Goal: Contribute content: Contribute content

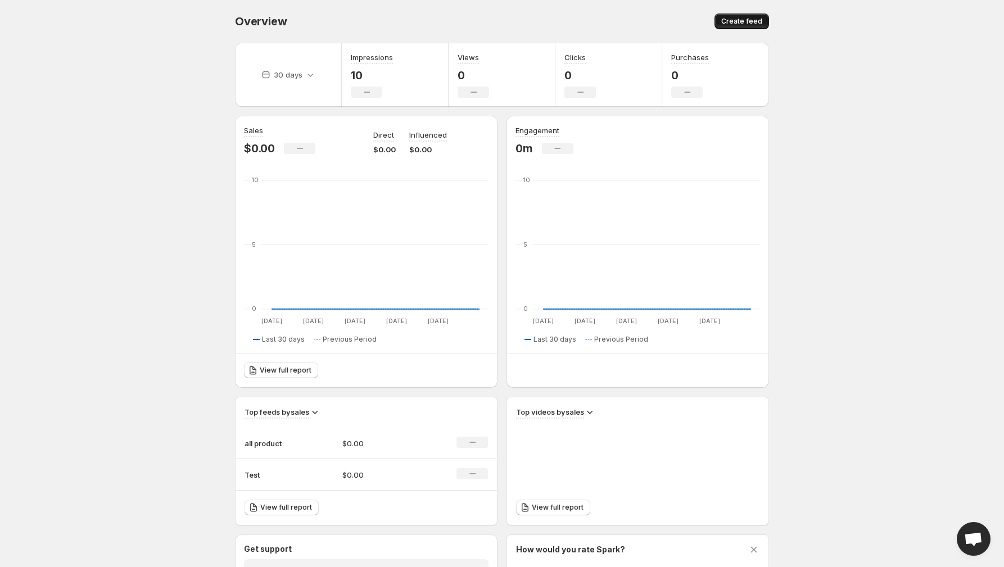
click at [742, 23] on span "Create feed" at bounding box center [741, 21] width 41 height 9
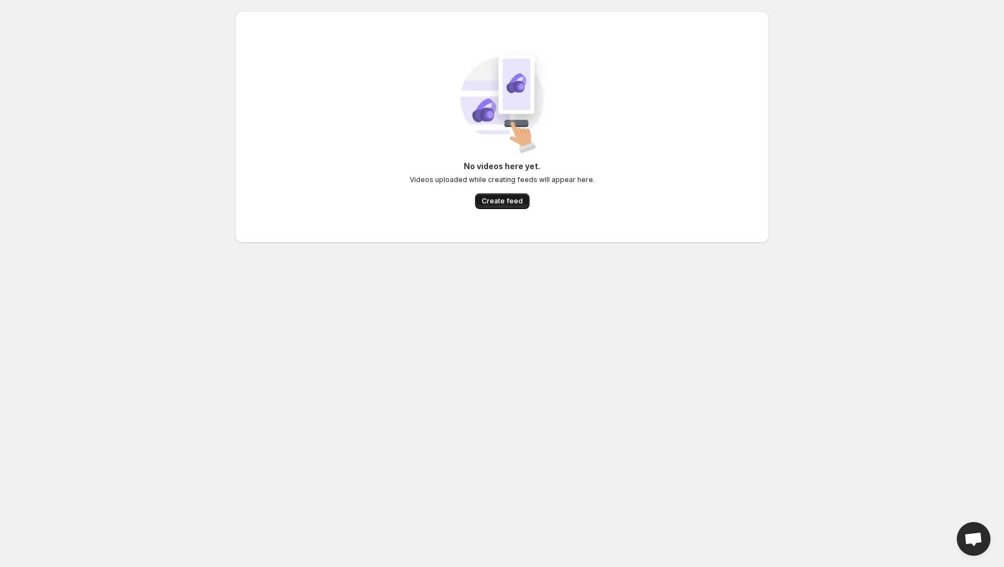
click at [508, 199] on span "Create feed" at bounding box center [502, 201] width 41 height 9
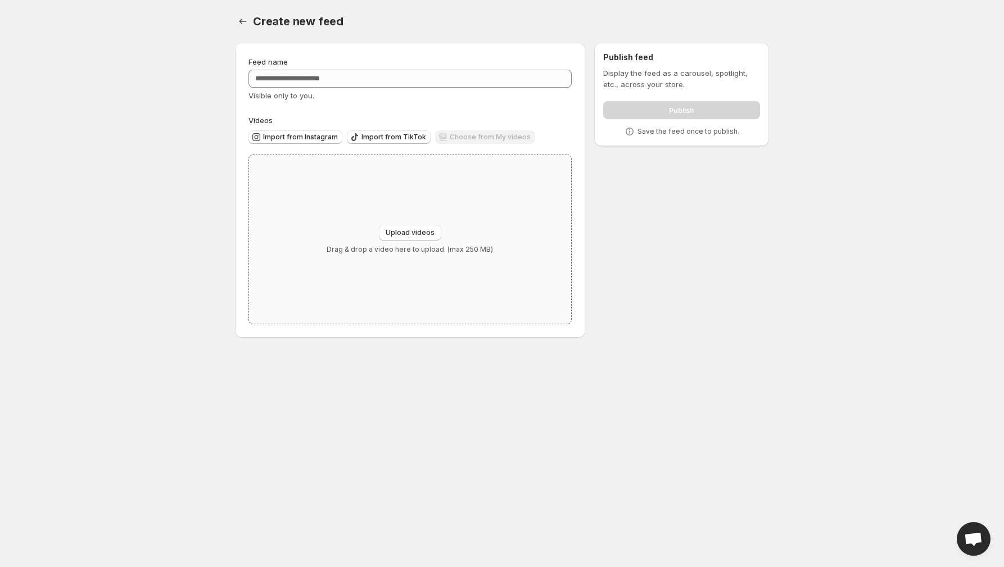
click at [418, 222] on div "Upload videos Drag & drop a video here to upload. (max 250 MB)" at bounding box center [410, 239] width 322 height 169
type input "**********"
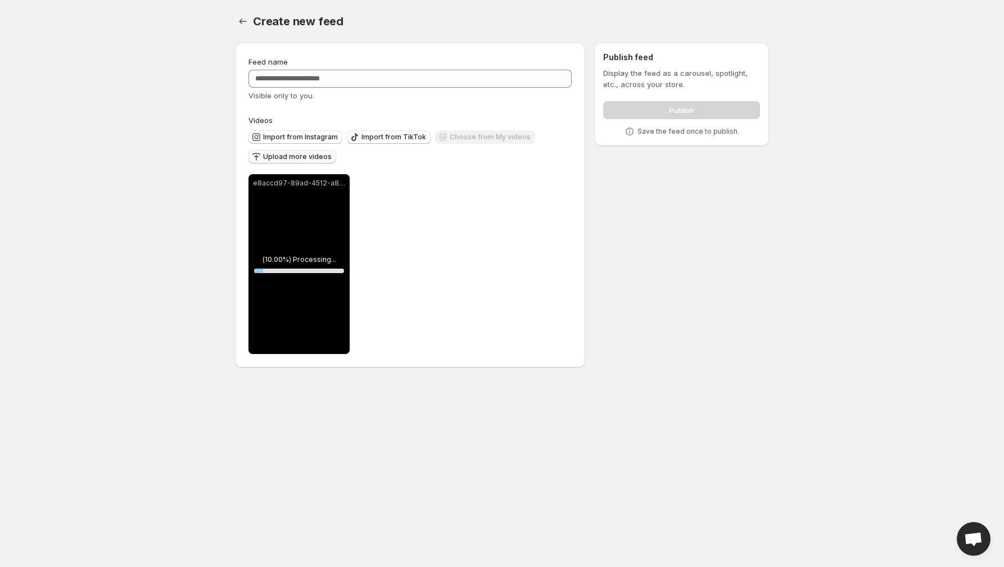
click at [305, 156] on span "Upload more videos" at bounding box center [297, 156] width 69 height 9
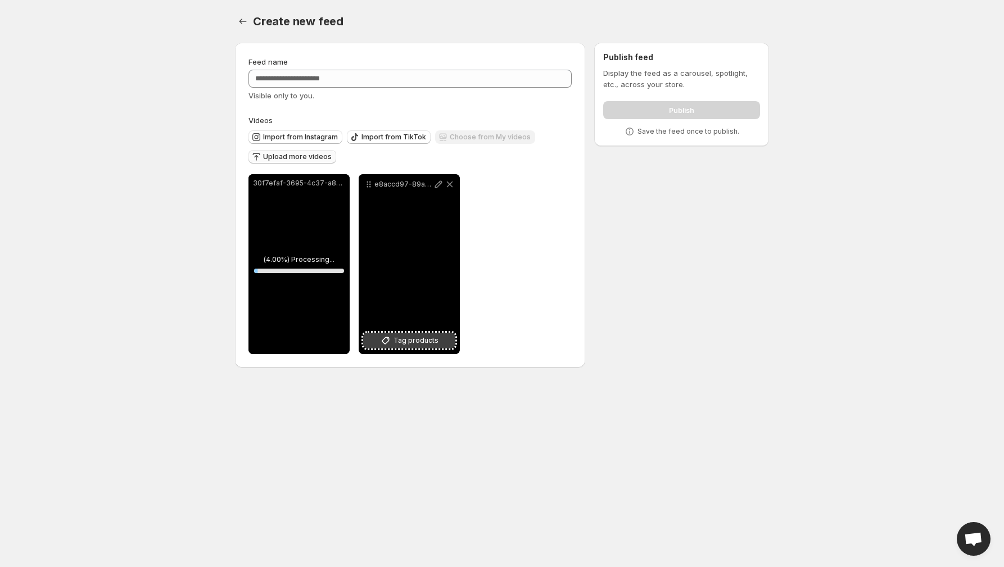
click at [411, 341] on span "Tag products" at bounding box center [415, 340] width 45 height 11
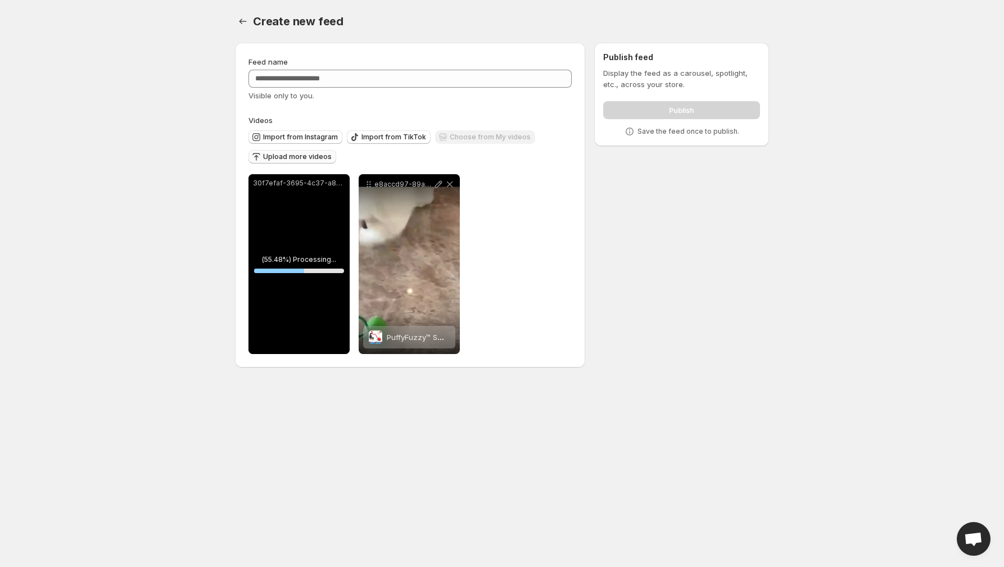
click at [306, 157] on span "Upload more videos" at bounding box center [297, 156] width 69 height 9
click at [278, 341] on icon at bounding box center [275, 340] width 11 height 11
click at [327, 186] on icon at bounding box center [328, 184] width 11 height 11
click at [298, 340] on span "Tag products" at bounding box center [305, 340] width 45 height 11
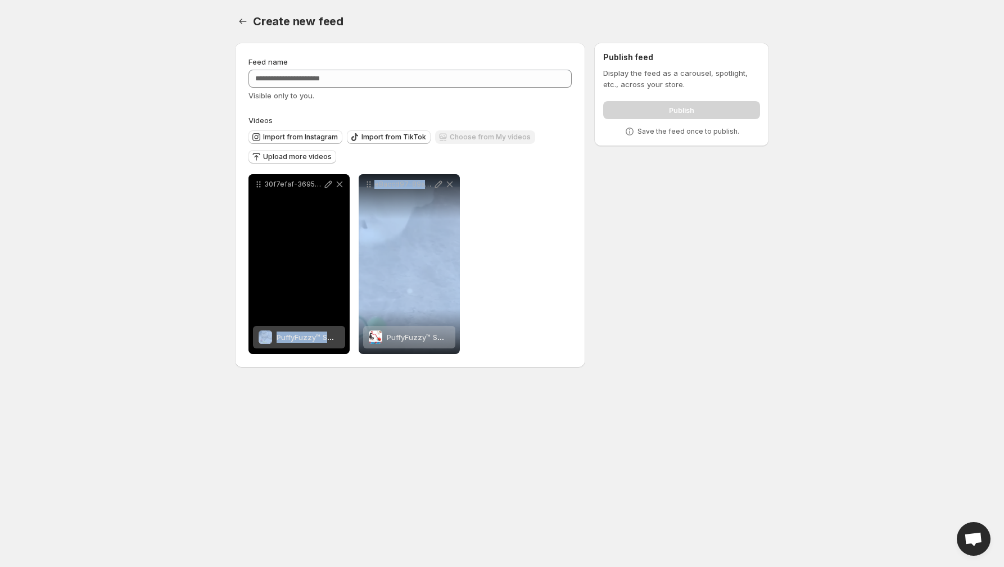
drag, startPoint x: 405, startPoint y: 240, endPoint x: 275, endPoint y: 238, distance: 130.4
click at [275, 238] on div "**********" at bounding box center [353, 264] width 211 height 180
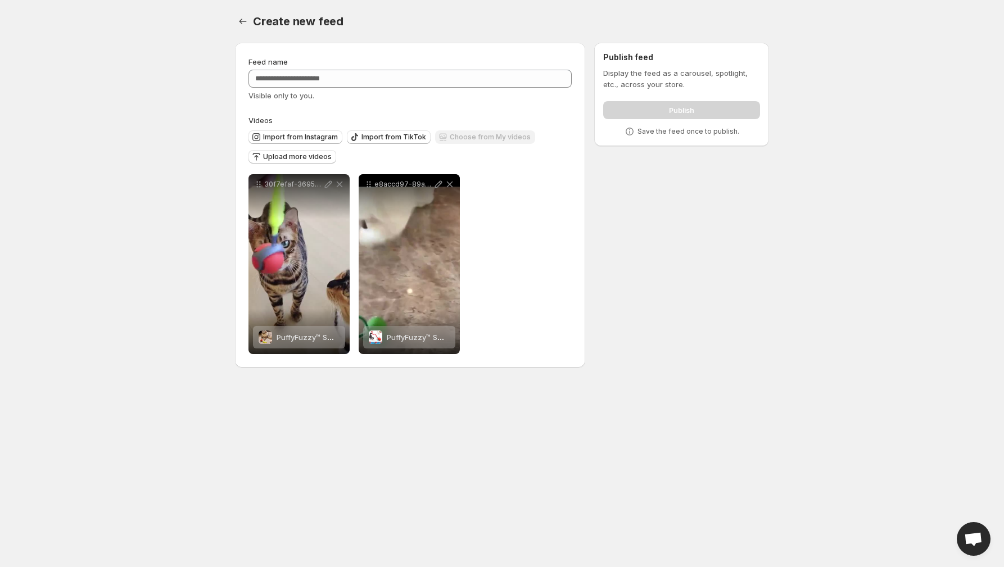
click at [490, 237] on div "**********" at bounding box center [409, 264] width 323 height 180
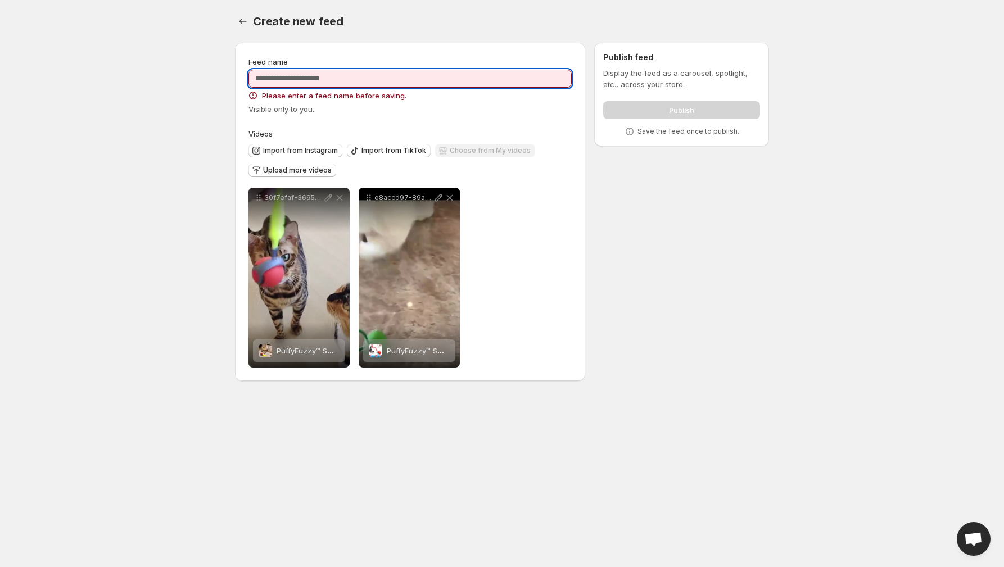
click at [383, 76] on input "Feed name" at bounding box center [409, 79] width 323 height 18
click at [369, 78] on input "Feed name" at bounding box center [409, 79] width 323 height 18
paste input "**********"
type input "**********"
click at [499, 39] on div "Create new feed. This page is ready Create new feed" at bounding box center [502, 21] width 534 height 43
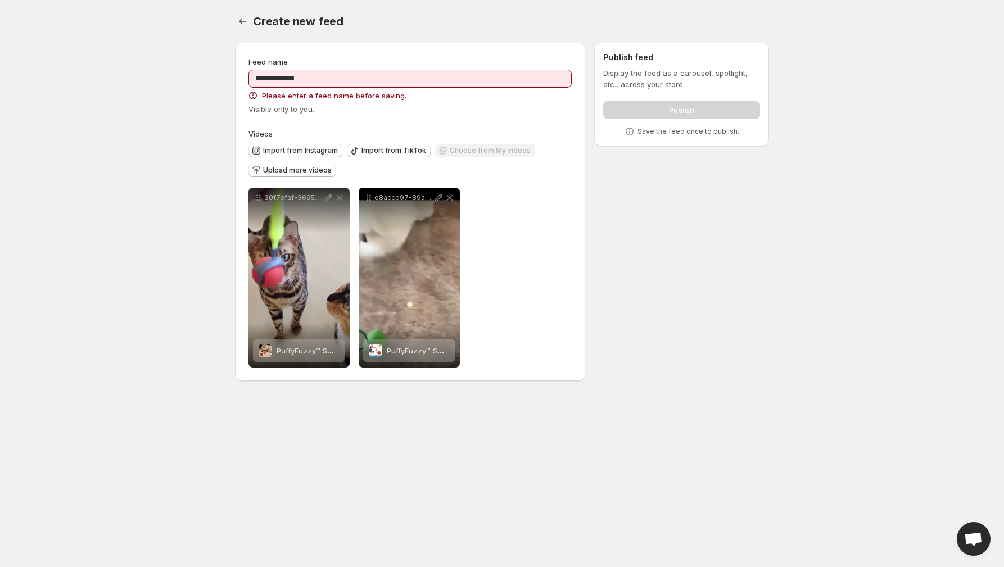
drag, startPoint x: 499, startPoint y: 39, endPoint x: 510, endPoint y: 25, distance: 17.6
click at [499, 39] on div "Create new feed. This page is ready Create new feed" at bounding box center [502, 21] width 534 height 43
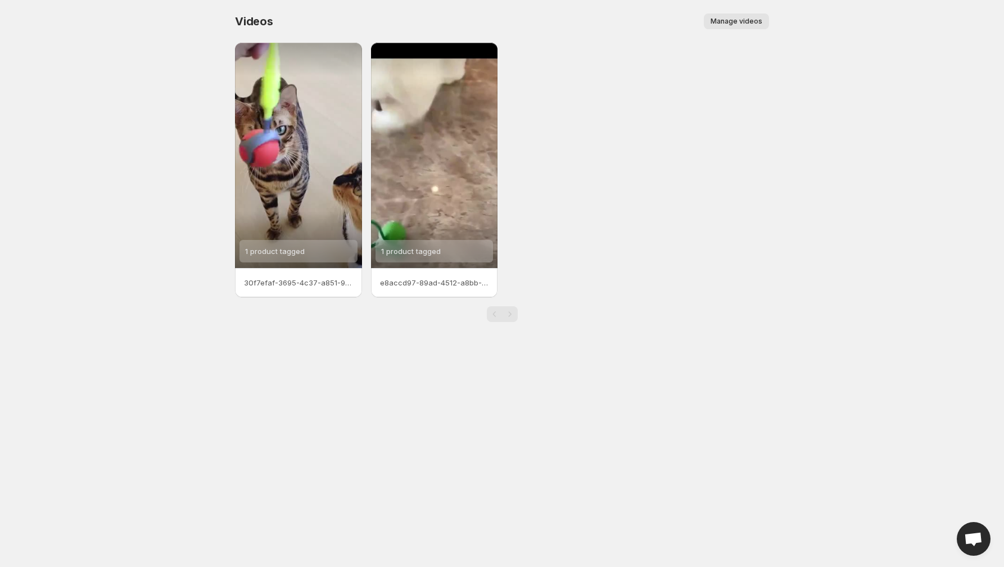
click at [735, 20] on span "Manage videos" at bounding box center [736, 21] width 52 height 9
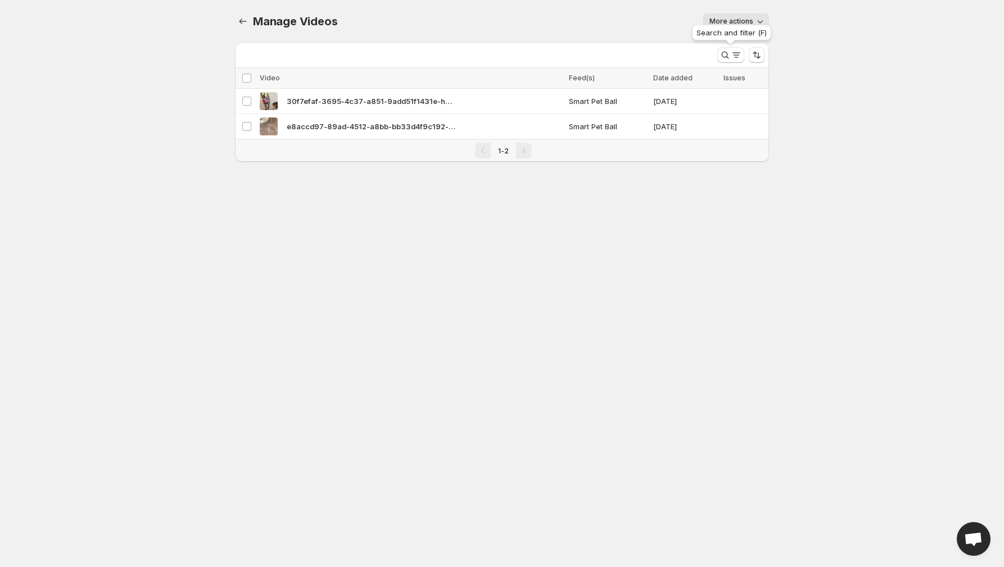
click at [736, 22] on div "Search and filter (F)" at bounding box center [732, 34] width 84 height 25
click at [762, 18] on icon "button" at bounding box center [759, 21] width 11 height 11
drag, startPoint x: 608, startPoint y: 44, endPoint x: 371, endPoint y: 80, distance: 239.9
click at [608, 44] on div "More views" at bounding box center [471, 53] width 473 height 20
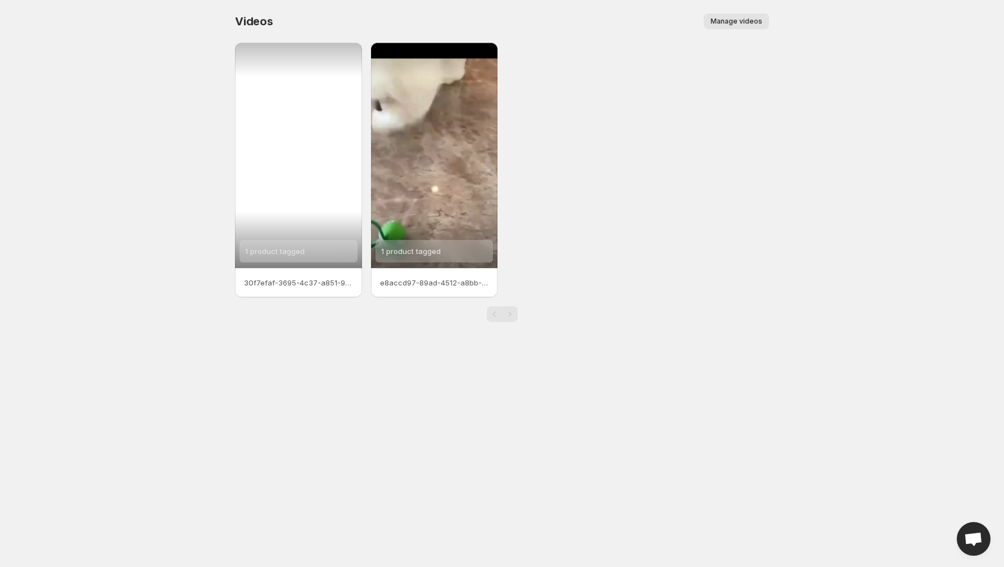
click at [316, 210] on div "1 product tagged" at bounding box center [298, 155] width 127 height 225
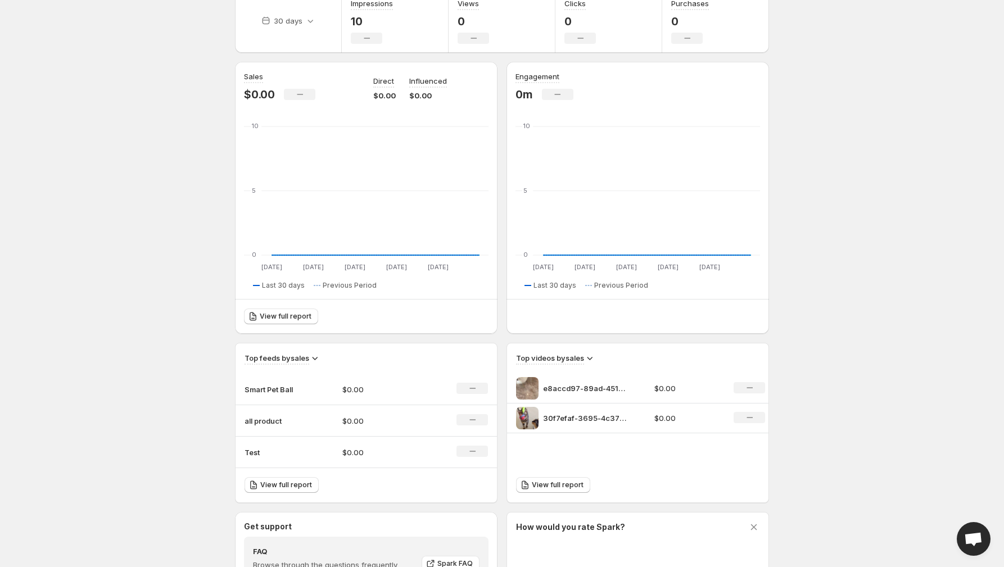
scroll to position [240, 0]
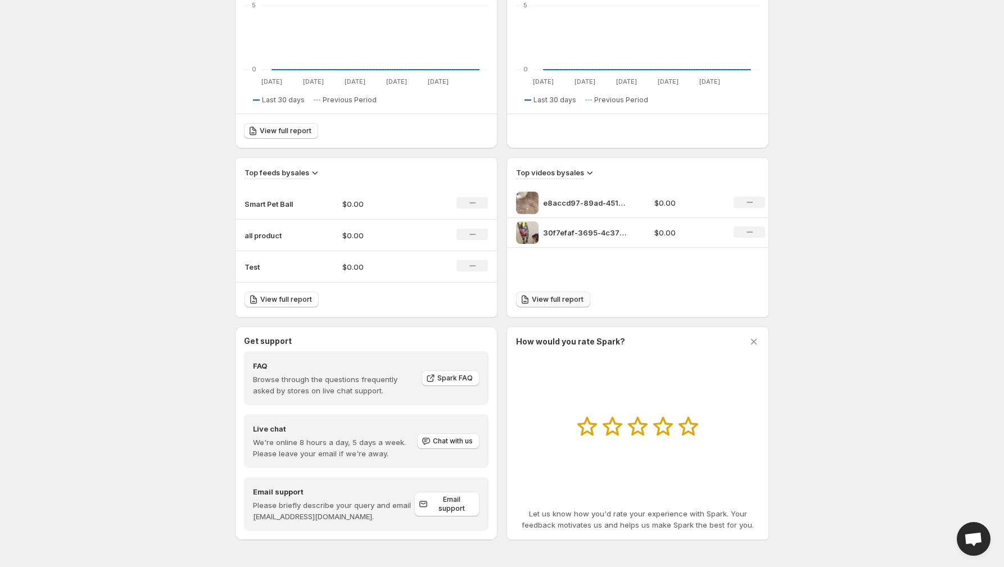
click at [572, 298] on span "View full report" at bounding box center [558, 299] width 52 height 9
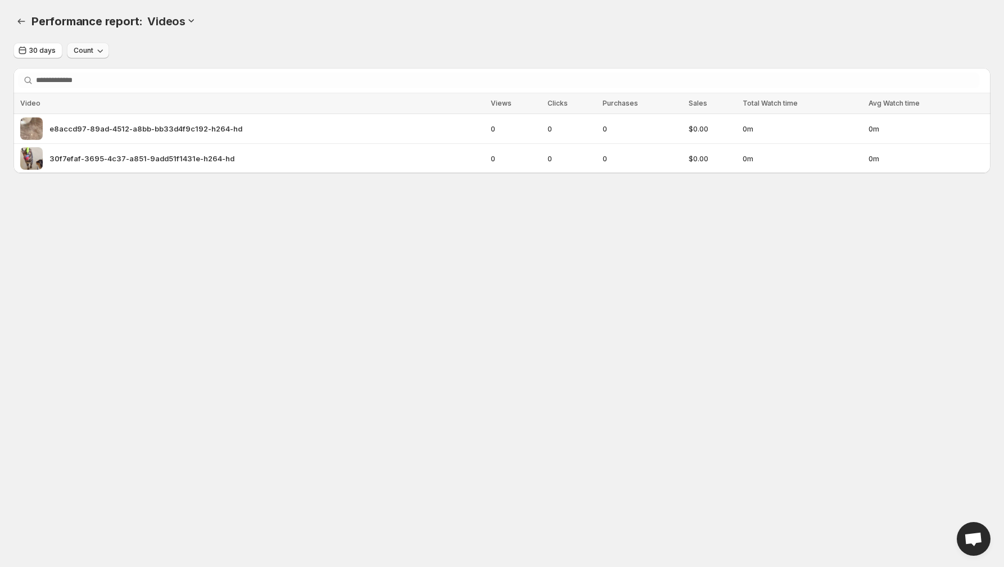
click at [100, 54] on icon "button" at bounding box center [99, 50] width 11 height 11
drag, startPoint x: 185, startPoint y: 57, endPoint x: 167, endPoint y: 64, distance: 18.5
click at [185, 57] on div "30 days Count" at bounding box center [501, 51] width 977 height 16
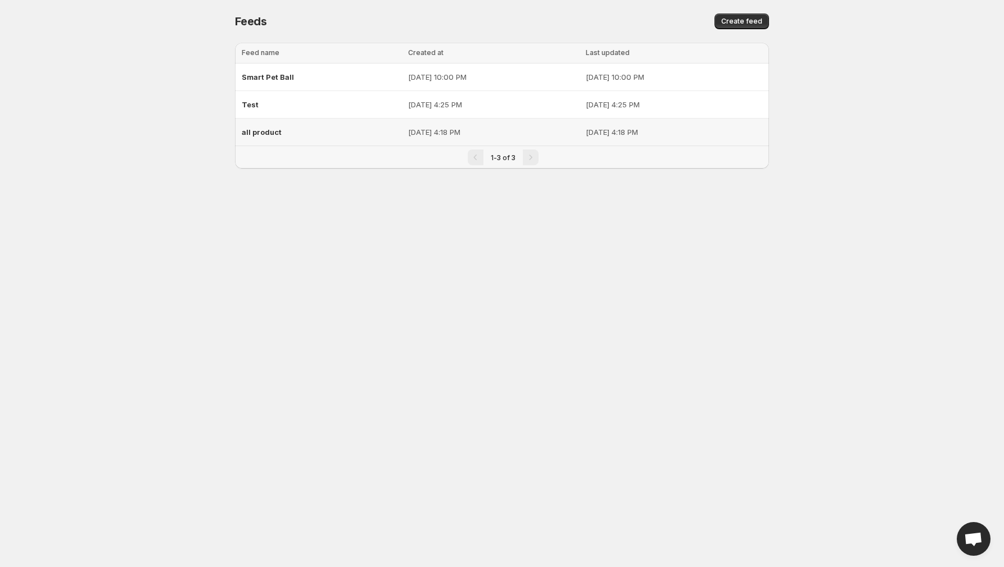
click at [405, 135] on td "[DATE] 4:18 PM" at bounding box center [494, 133] width 178 height 28
click at [339, 75] on div "Smart Pet Ball" at bounding box center [322, 77] width 160 height 20
click at [291, 108] on div "Test" at bounding box center [322, 104] width 160 height 20
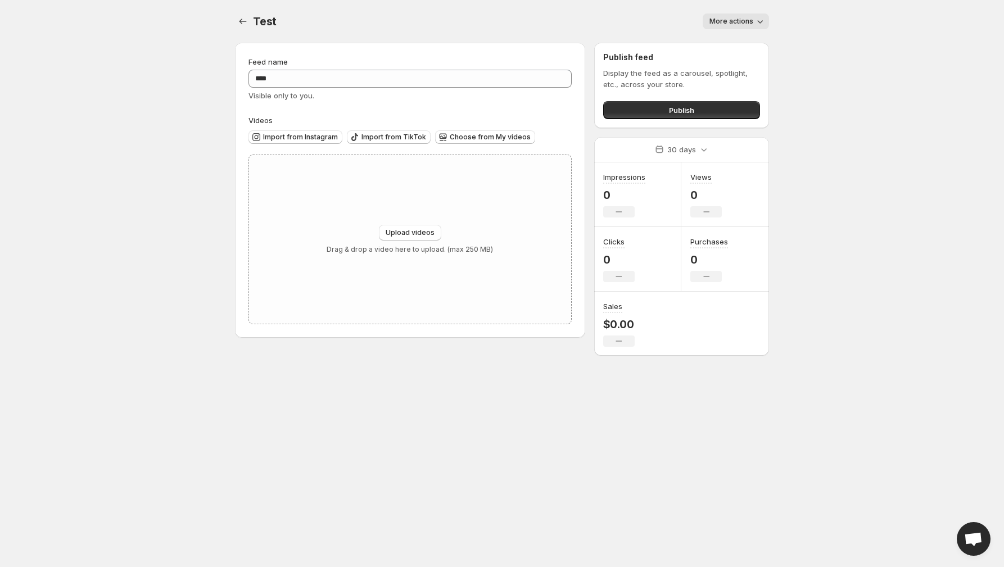
click at [764, 19] on icon "button" at bounding box center [759, 21] width 11 height 11
click at [727, 43] on span "Delete" at bounding box center [722, 44] width 22 height 9
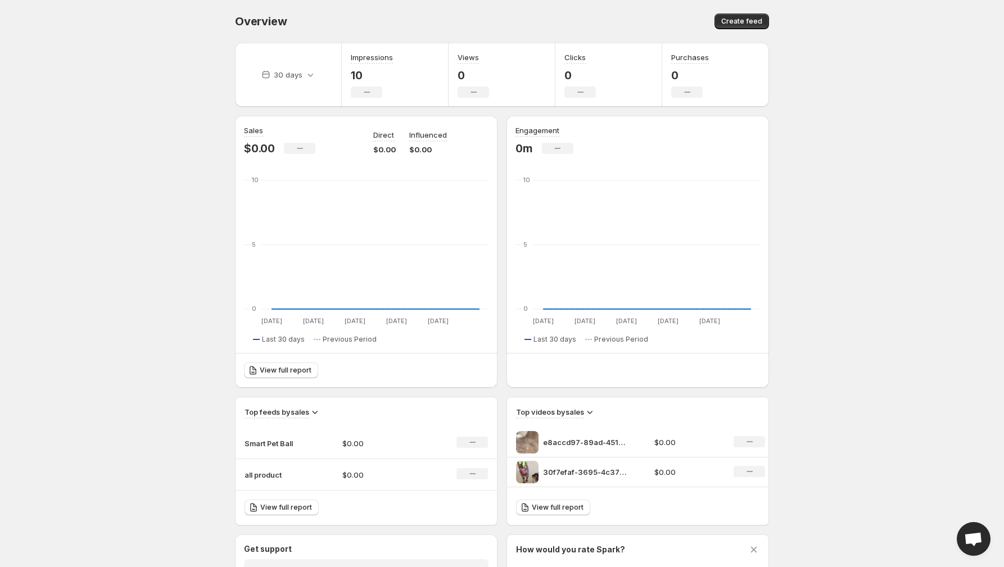
click at [592, 474] on p "30f7efaf-3695-4c37-a851-9add51f1431e-h264-hd" at bounding box center [585, 471] width 84 height 11
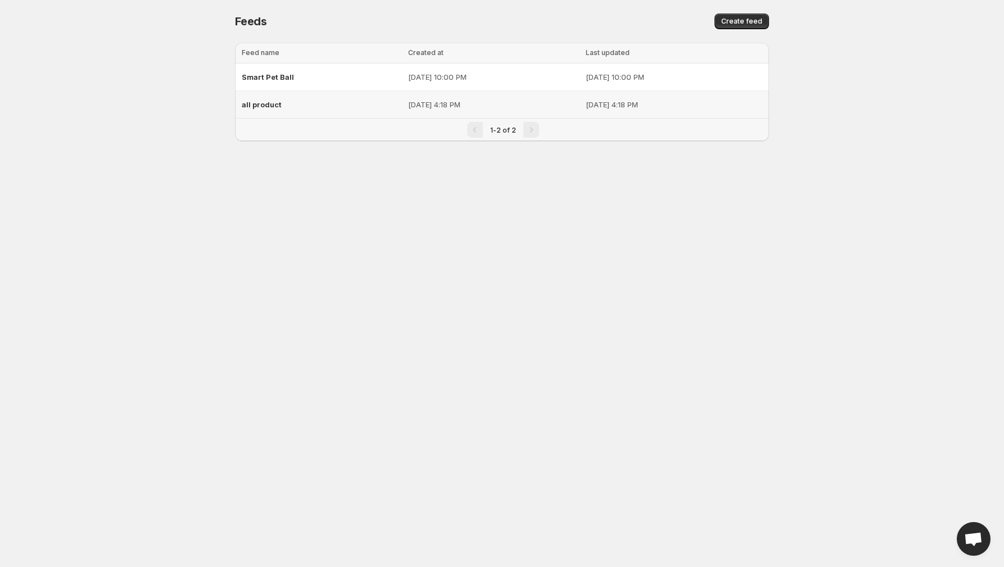
click at [345, 103] on div "all product" at bounding box center [322, 104] width 160 height 20
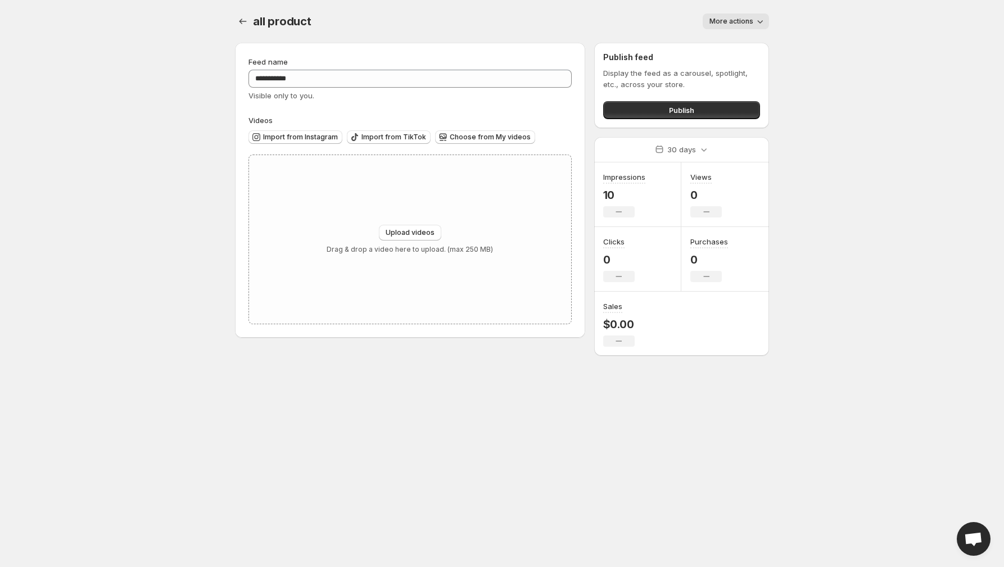
click at [750, 17] on span "More actions" at bounding box center [731, 21] width 44 height 9
click at [718, 45] on span "Delete" at bounding box center [722, 44] width 22 height 9
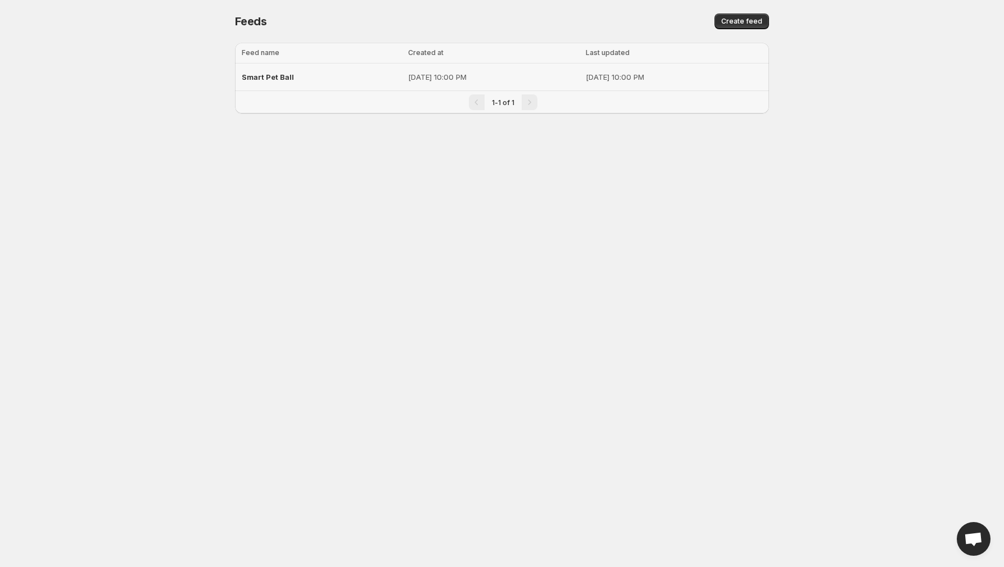
click at [339, 76] on div "Smart Pet Ball" at bounding box center [322, 77] width 160 height 20
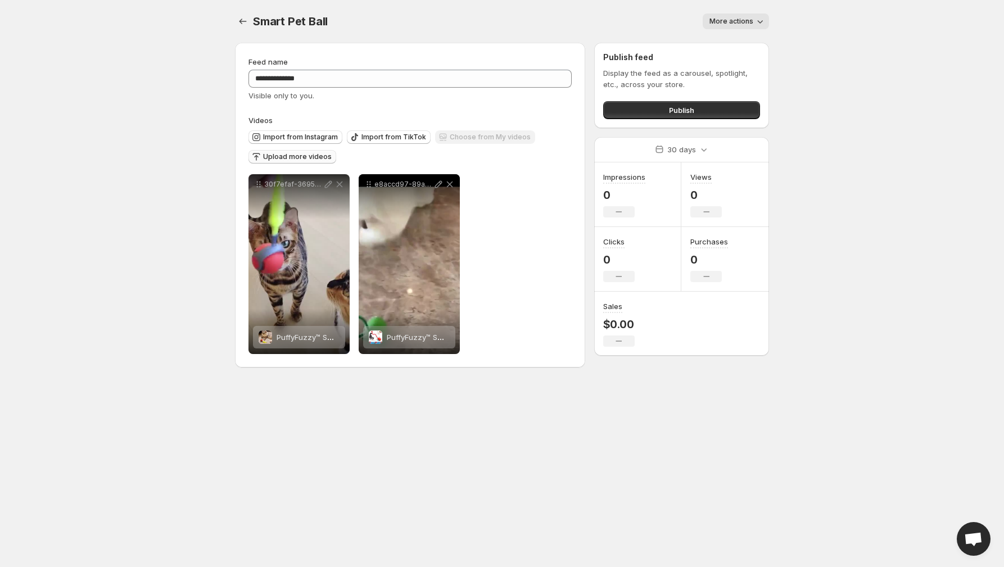
click at [279, 158] on span "Upload more videos" at bounding box center [297, 156] width 69 height 9
click at [301, 155] on span "Upload more videos" at bounding box center [297, 156] width 69 height 9
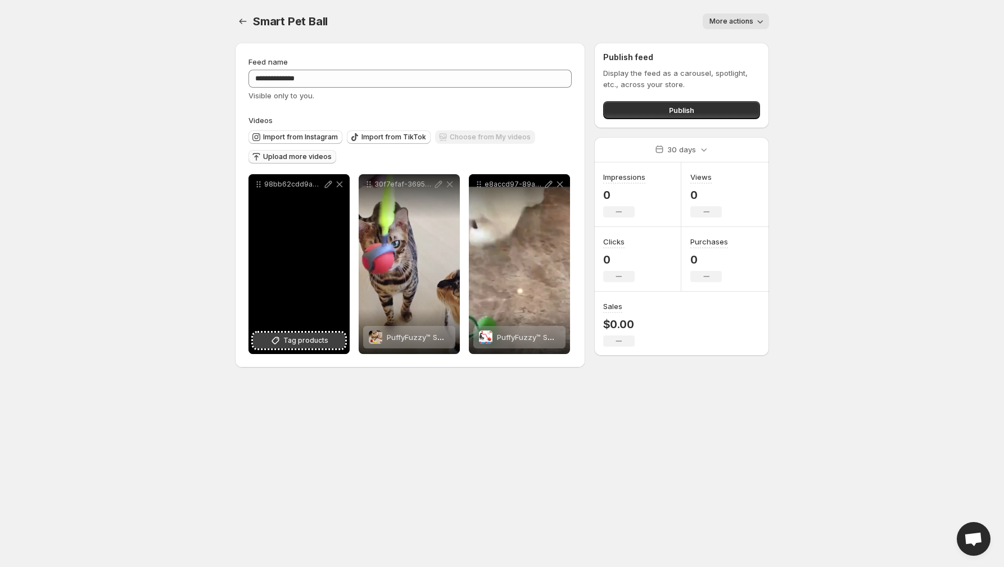
click at [299, 341] on span "Tag products" at bounding box center [305, 340] width 45 height 11
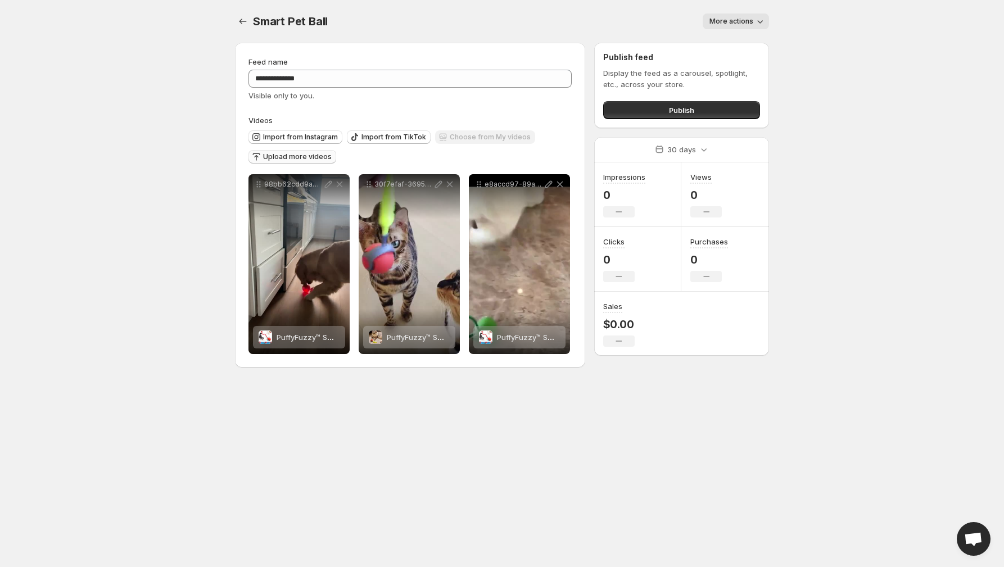
click at [309, 157] on span "Upload more videos" at bounding box center [297, 156] width 69 height 9
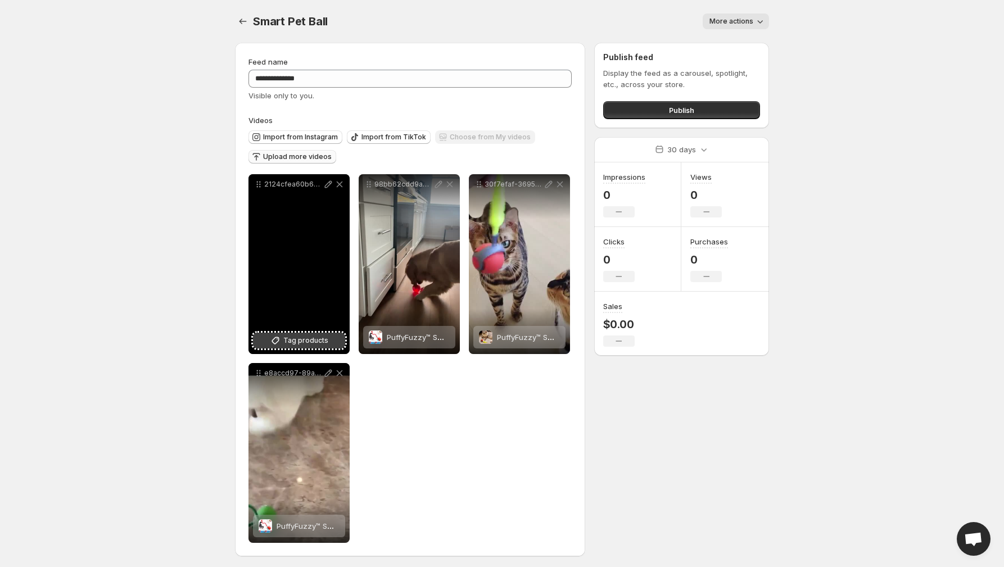
click at [307, 342] on span "Tag products" at bounding box center [305, 340] width 45 height 11
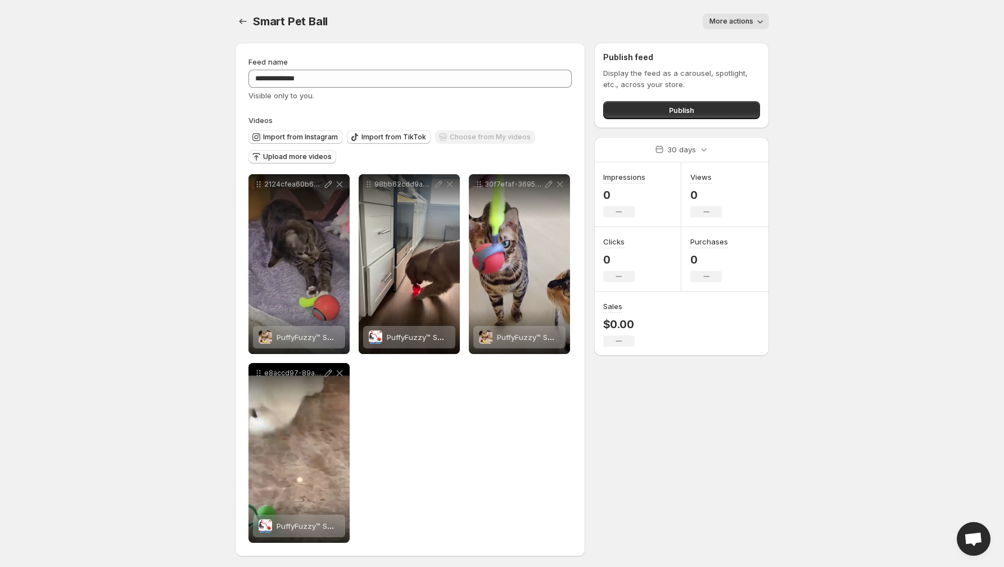
scroll to position [3, 0]
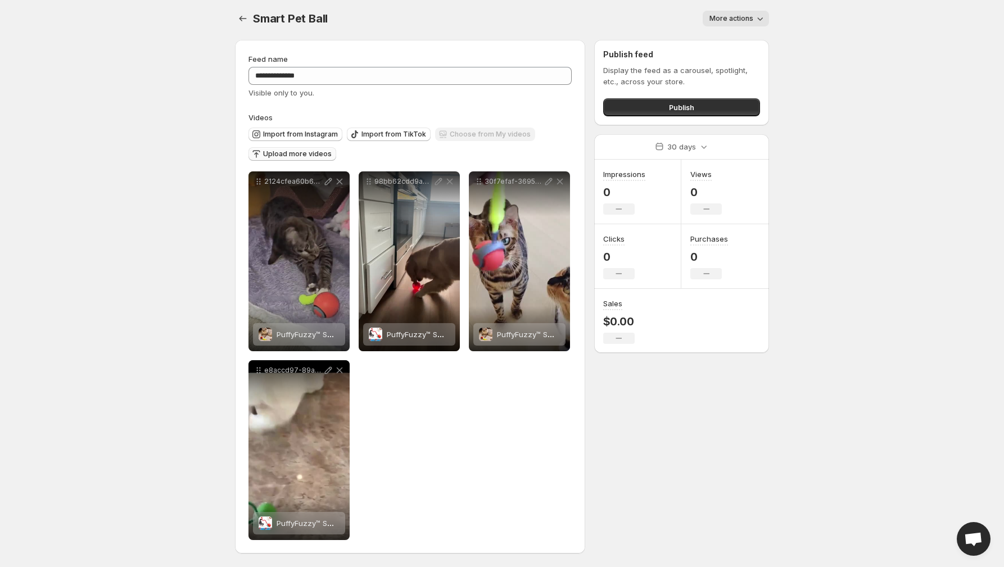
click at [295, 157] on span "Upload more videos" at bounding box center [297, 154] width 69 height 9
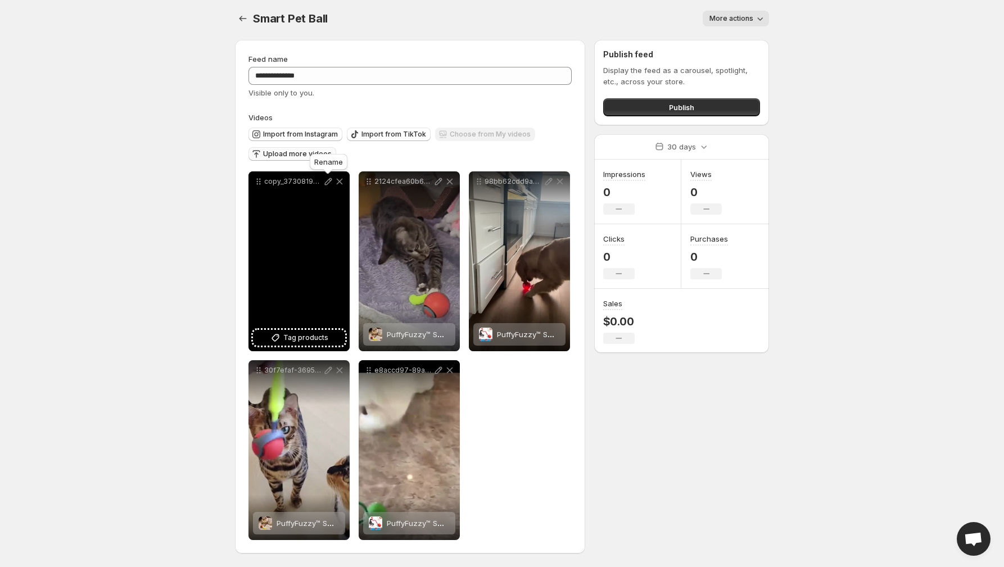
click at [327, 183] on icon at bounding box center [328, 181] width 11 height 11
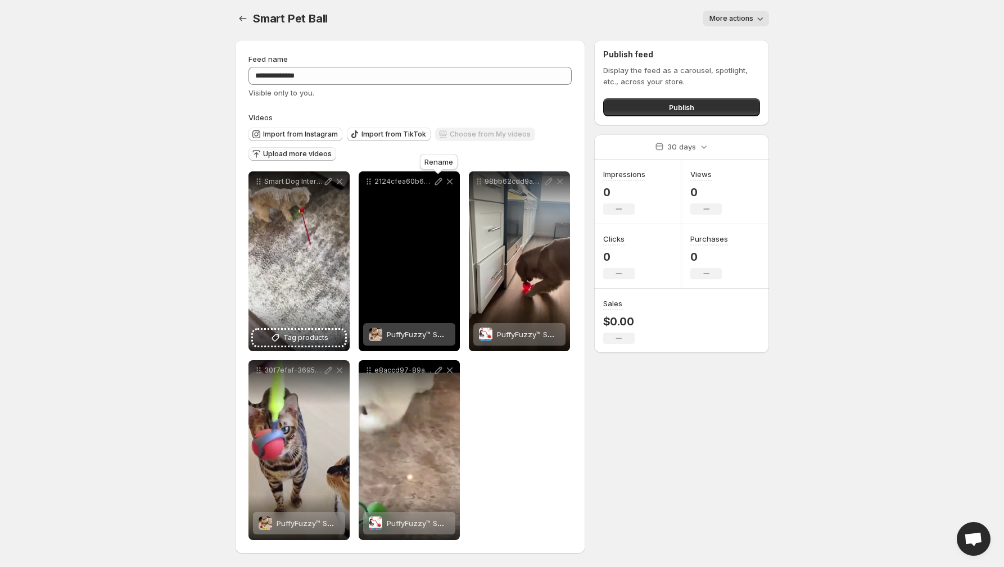
click at [437, 184] on icon at bounding box center [438, 181] width 7 height 7
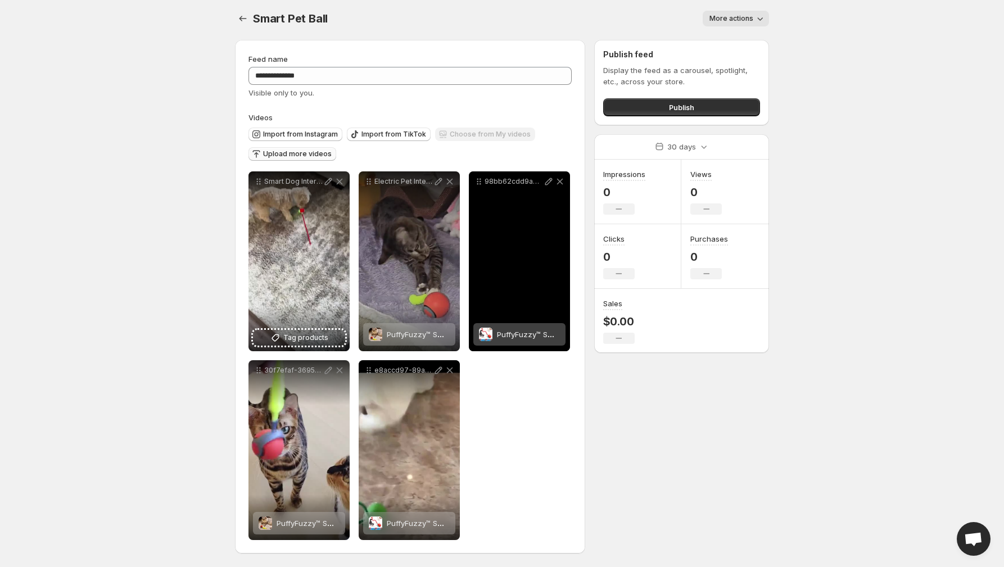
click at [549, 182] on icon at bounding box center [548, 181] width 7 height 7
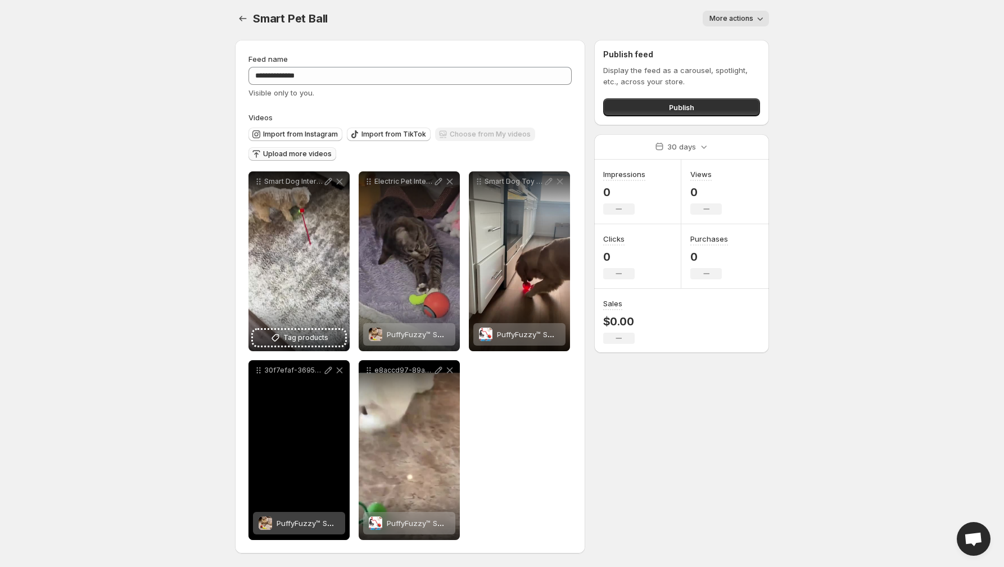
click at [329, 370] on icon at bounding box center [328, 370] width 7 height 7
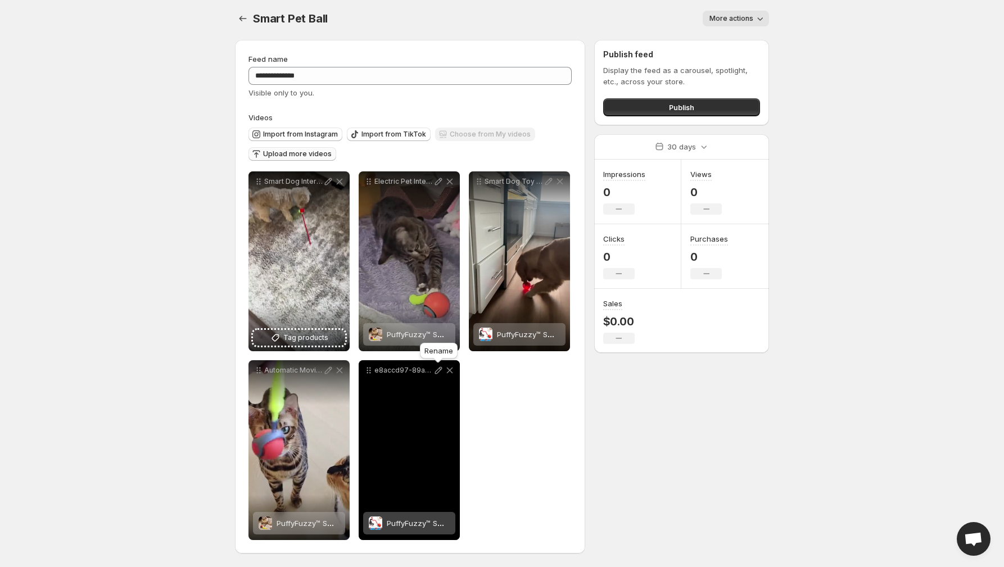
click at [437, 372] on icon at bounding box center [438, 370] width 11 height 11
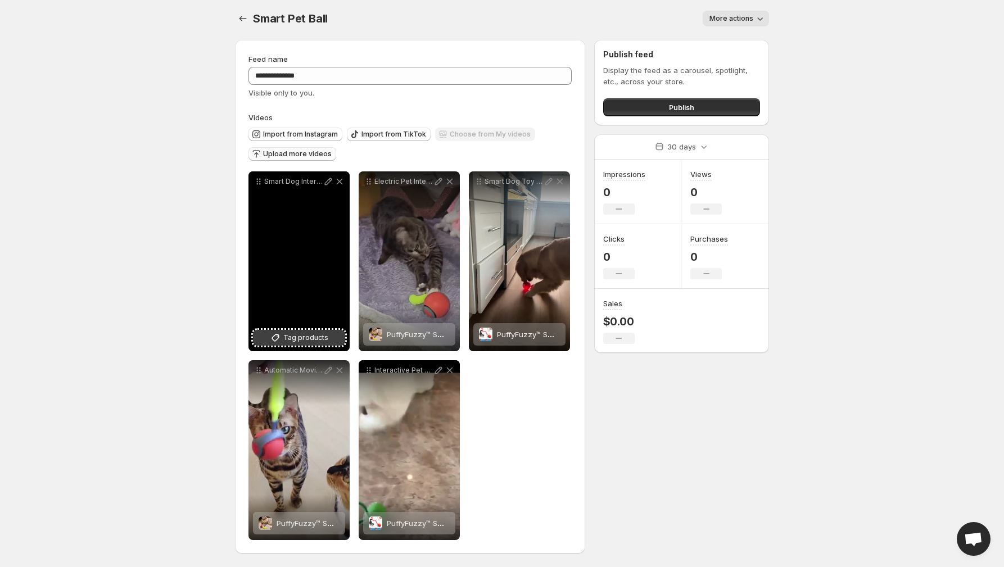
click at [300, 337] on span "Tag products" at bounding box center [305, 337] width 45 height 11
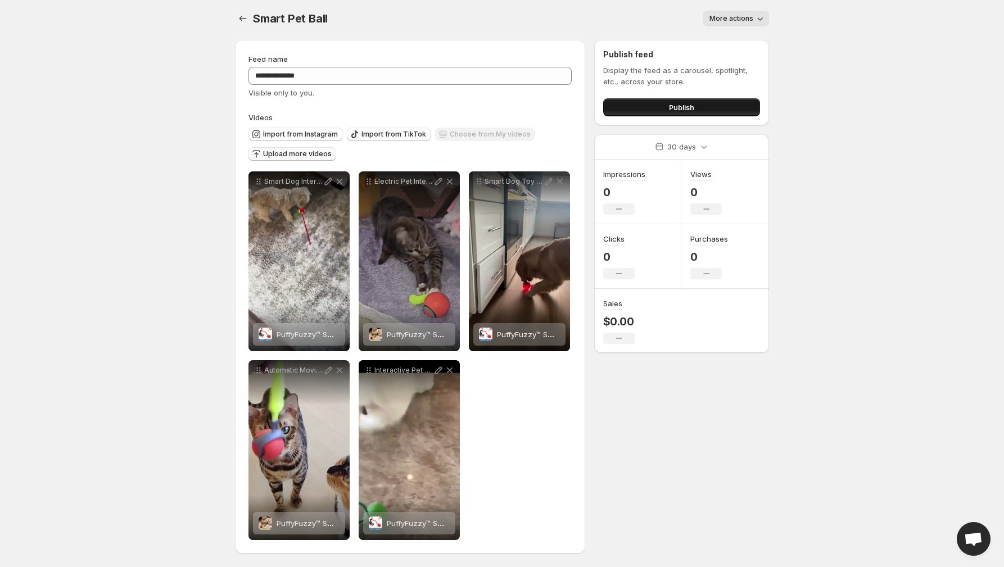
click at [686, 108] on span "Publish" at bounding box center [681, 107] width 25 height 11
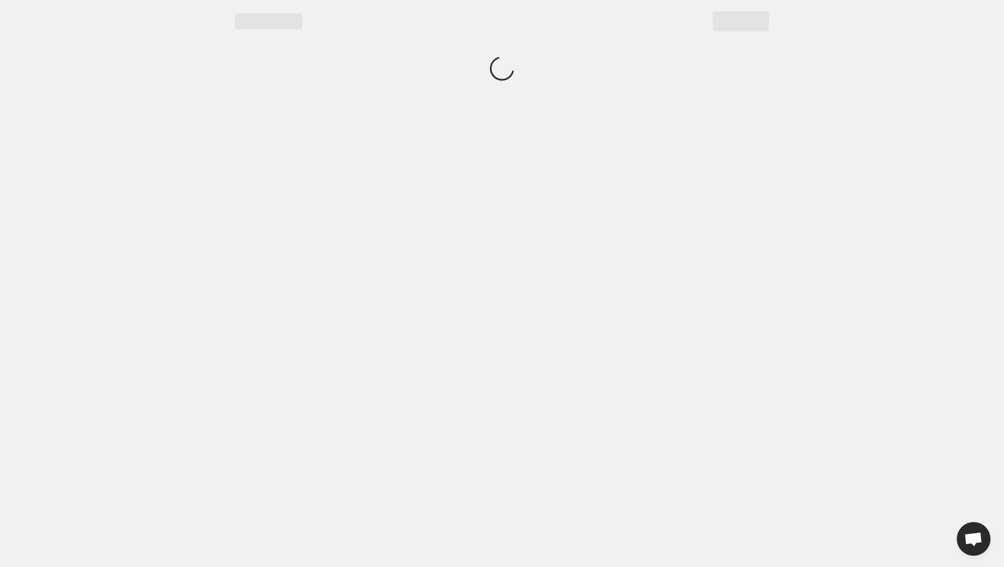
scroll to position [0, 0]
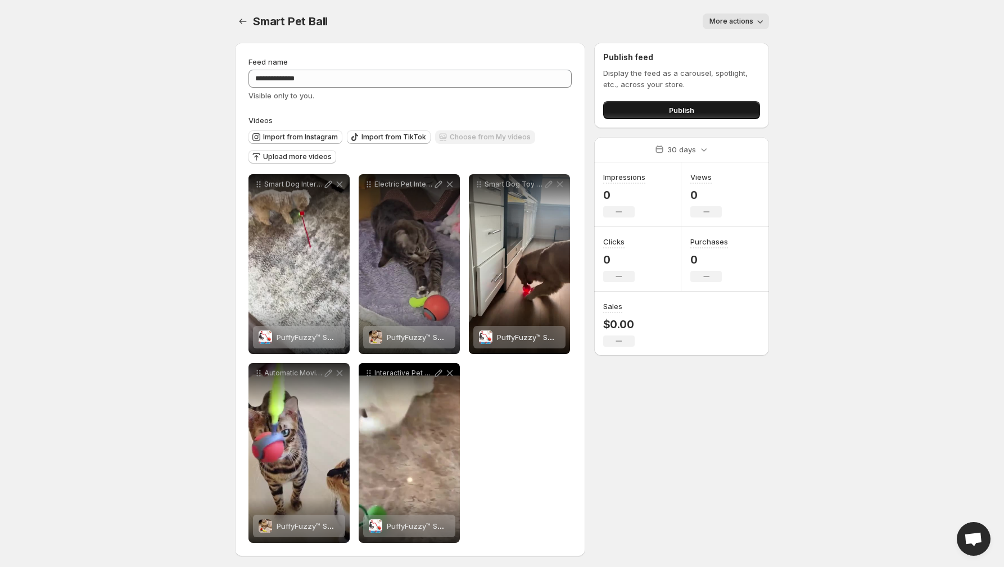
click at [681, 113] on span "Publish" at bounding box center [681, 110] width 25 height 11
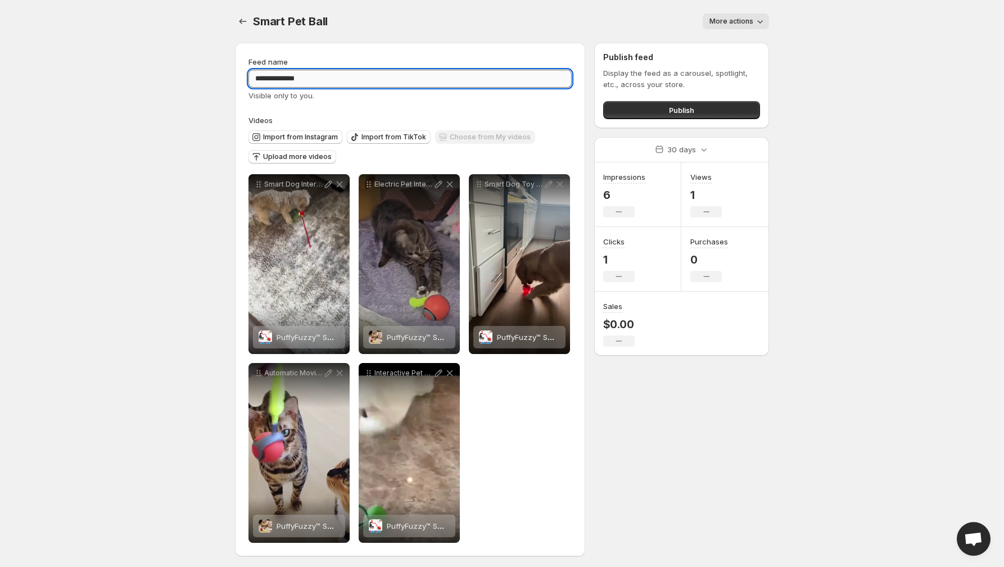
click at [331, 76] on input "**********" at bounding box center [409, 79] width 323 height 18
click at [245, 22] on icon "Settings" at bounding box center [242, 21] width 11 height 11
